Goal: Ask a question

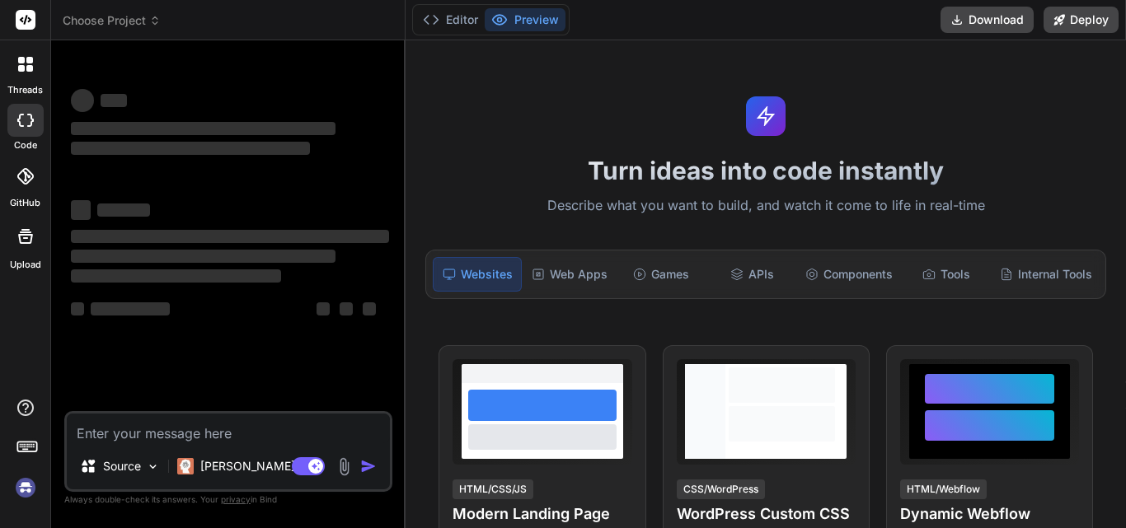
click at [177, 437] on textarea at bounding box center [228, 429] width 323 height 30
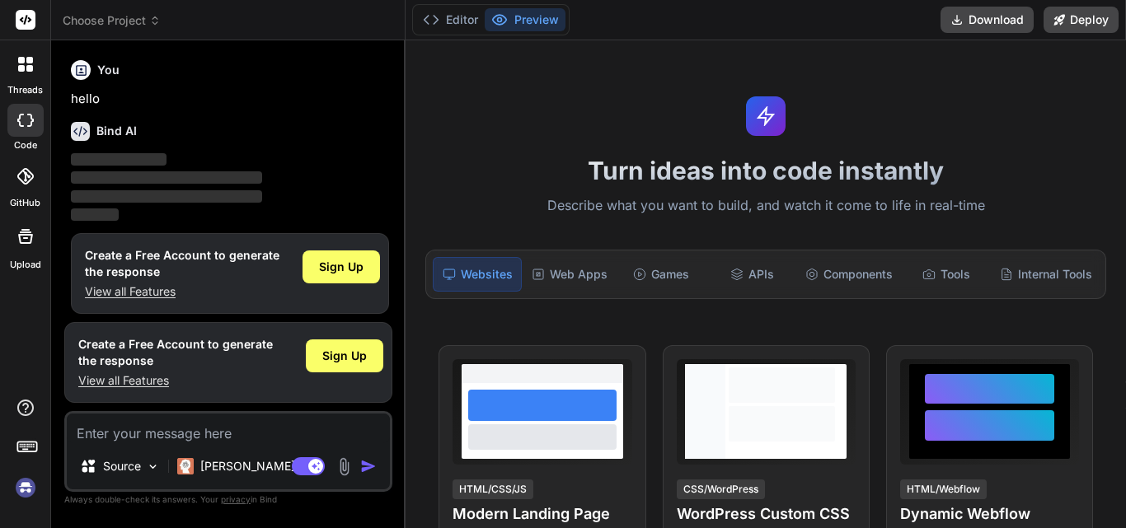
scroll to position [8, 0]
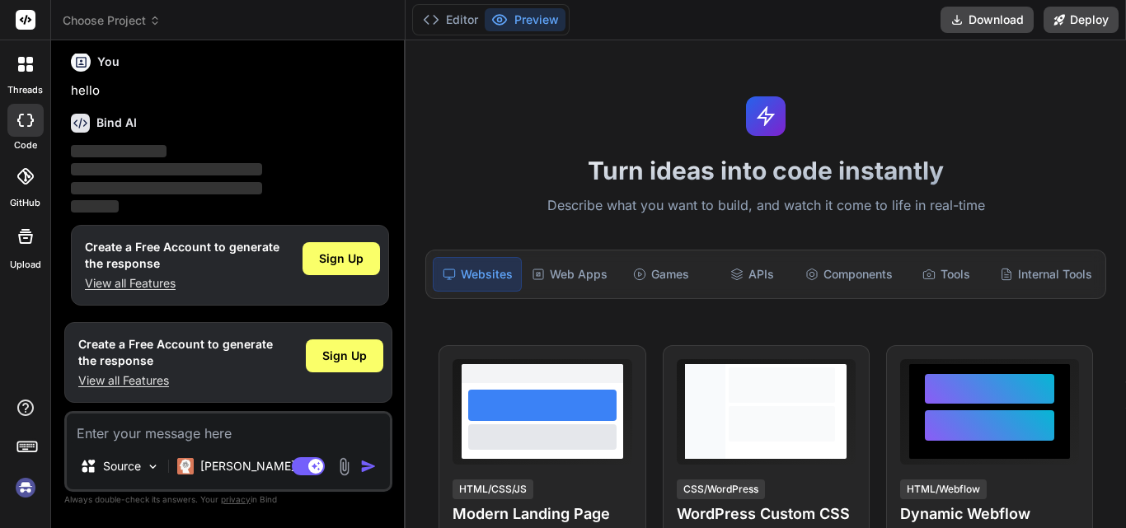
type textarea "x"
click at [117, 430] on textarea at bounding box center [228, 429] width 323 height 30
type textarea "give correct sentence "We handled the new scenario for [DOMAIN_NAME] and update…"
type textarea "x"
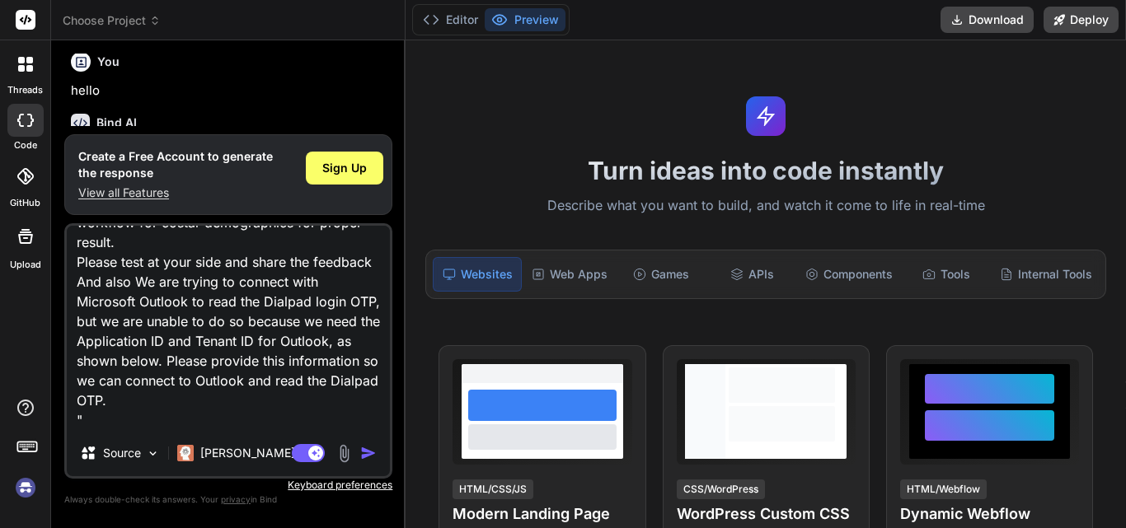
type textarea "give correct sentence "We handled the new scenario for [DOMAIN_NAME] and update…"
click at [368, 450] on img "button" at bounding box center [368, 453] width 16 height 16
click at [364, 452] on img "button" at bounding box center [368, 453] width 16 height 16
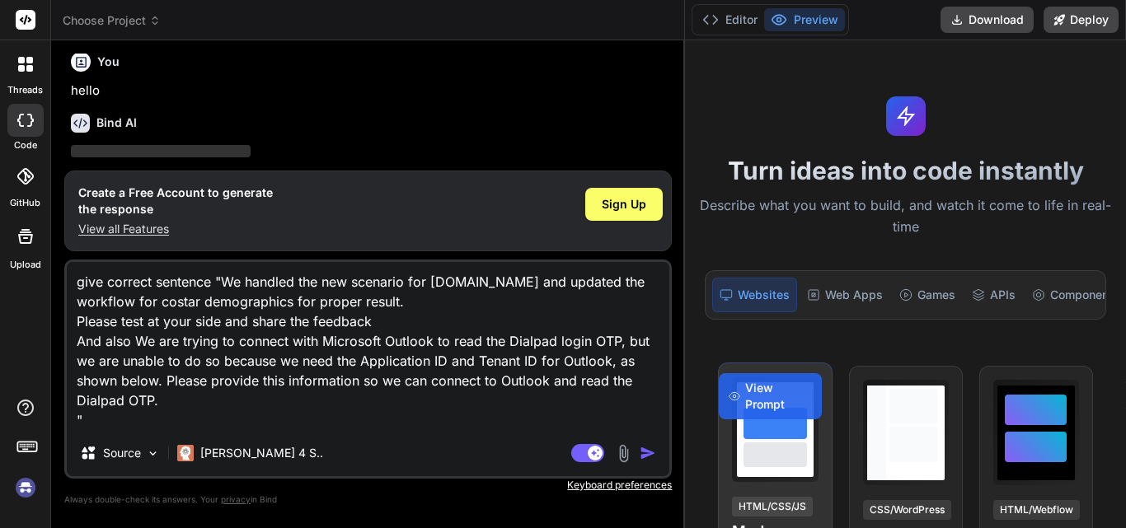
type textarea "x"
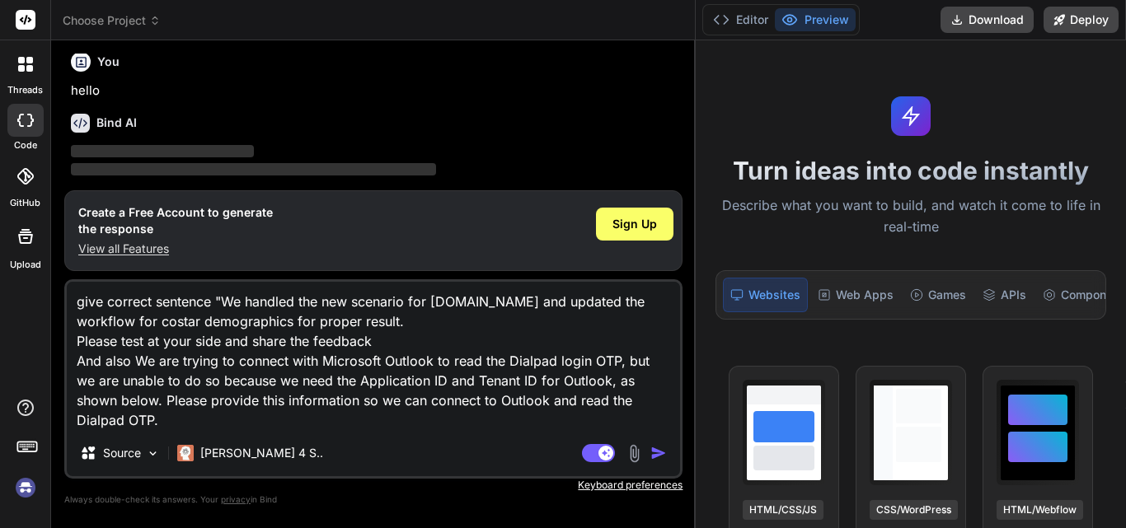
drag, startPoint x: 406, startPoint y: 426, endPoint x: 1091, endPoint y: 443, distance: 686.0
click at [1091, 443] on div "Choose Project Created with Pixso. Bind AI Web Search Created with Pixso. Code …" at bounding box center [588, 264] width 1075 height 528
click at [655, 454] on img "button" at bounding box center [658, 453] width 16 height 16
